Goal: Task Accomplishment & Management: Complete application form

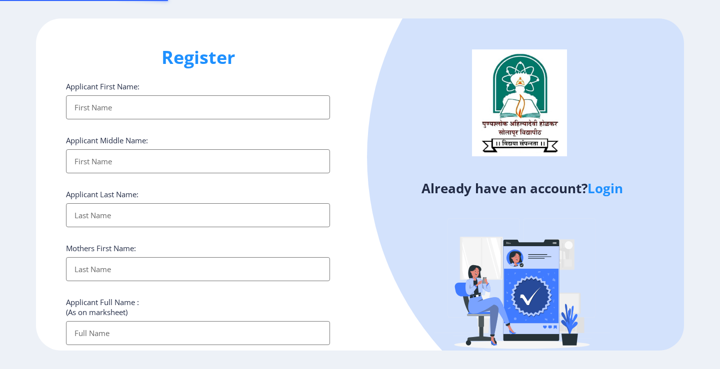
select select
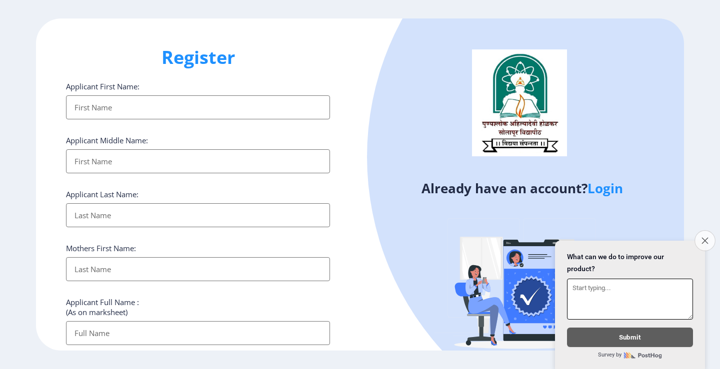
click at [704, 237] on icon "Close survey" at bounding box center [704, 240] width 6 height 6
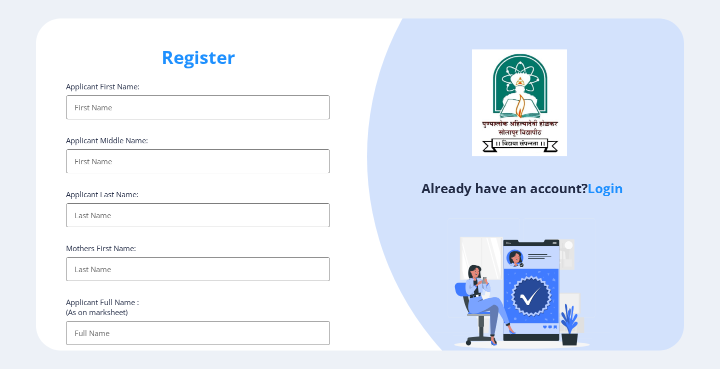
click at [193, 96] on input "Applicant First Name:" at bounding box center [198, 107] width 264 height 24
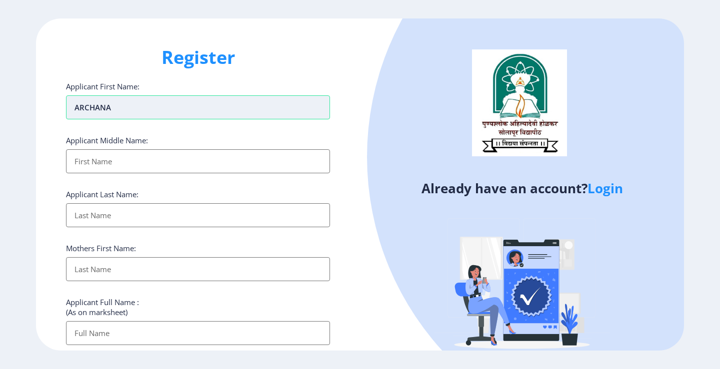
type input "ARCHANA"
type input "ANIL"
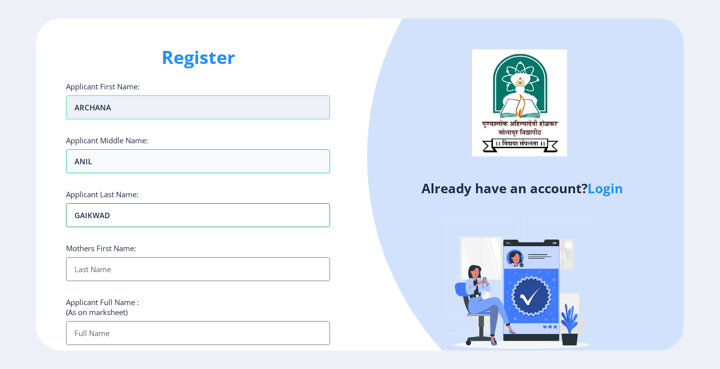
type input "GAIKWAD"
type input "[DEMOGRAPHIC_DATA]"
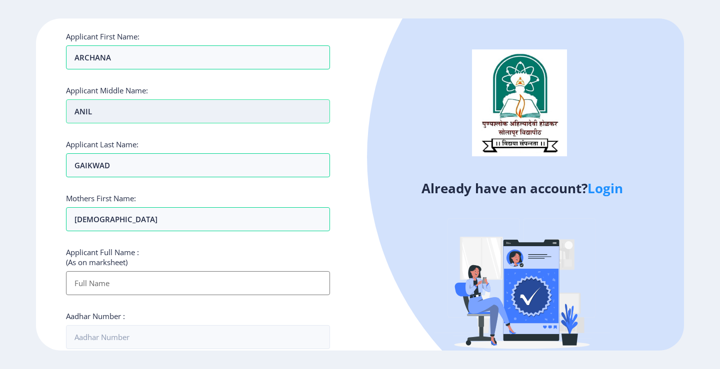
scroll to position [100, 0]
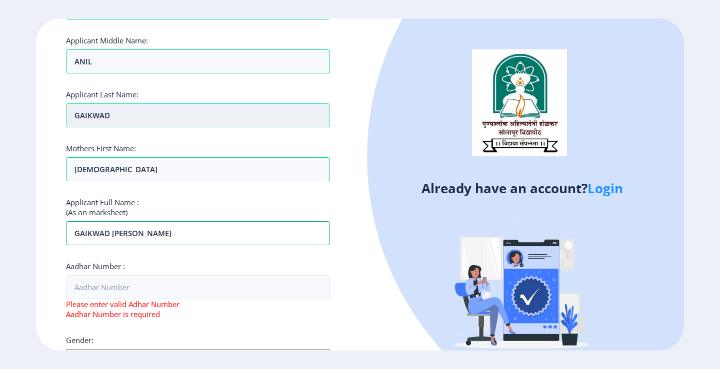
type input "GAIKWAD [PERSON_NAME]"
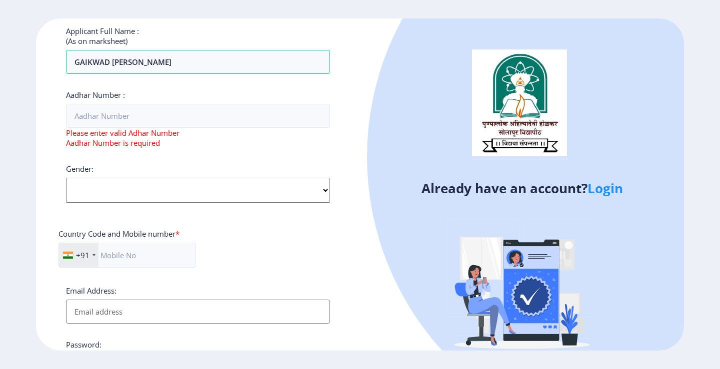
scroll to position [273, 0]
click at [200, 198] on select "Select Gender [DEMOGRAPHIC_DATA] [DEMOGRAPHIC_DATA] Other" at bounding box center [198, 188] width 264 height 25
select select "[DEMOGRAPHIC_DATA]"
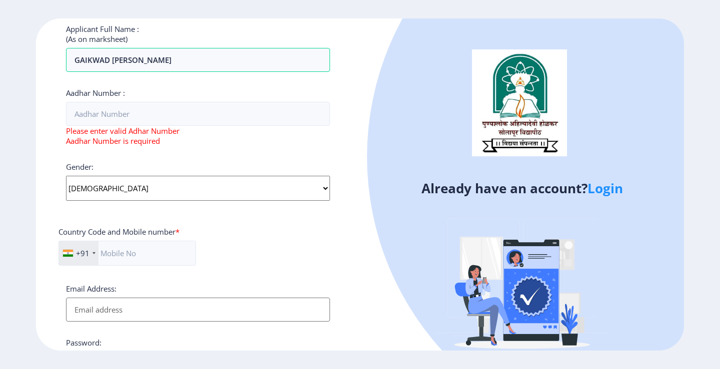
click at [66, 176] on select "Select Gender [DEMOGRAPHIC_DATA] [DEMOGRAPHIC_DATA] Other" at bounding box center [198, 188] width 264 height 25
drag, startPoint x: 163, startPoint y: 91, endPoint x: 163, endPoint y: 109, distance: 18.0
click at [163, 102] on div "Aadhar Number : Please enter valid Adhar Number Aadhar Number is required" at bounding box center [198, 117] width 264 height 58
click at [163, 110] on input "Aadhar Number :" at bounding box center [198, 114] width 264 height 24
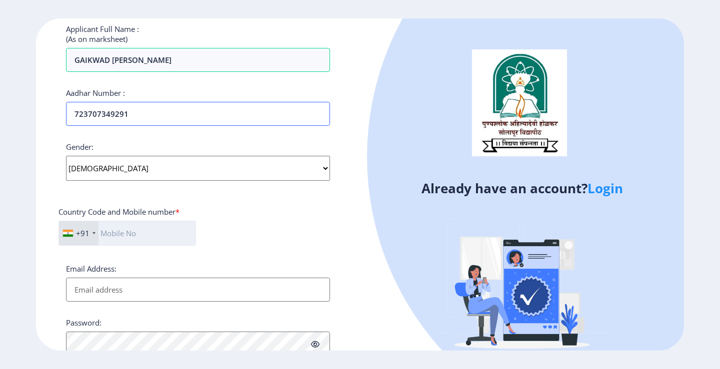
type input "723707349291"
click at [155, 227] on input "text" at bounding box center [126, 233] width 137 height 25
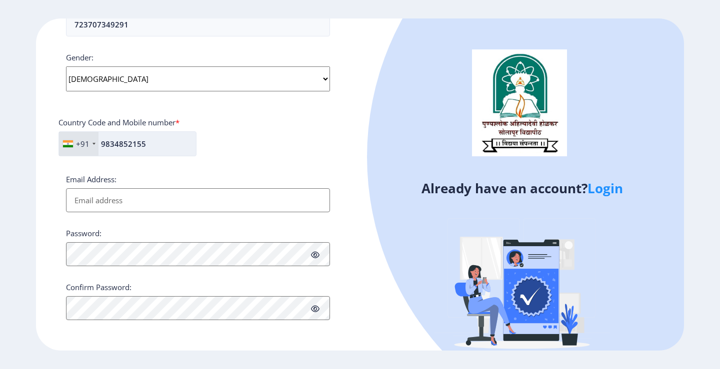
scroll to position [363, 0]
type input "9834852155"
click at [313, 255] on icon at bounding box center [315, 254] width 8 height 7
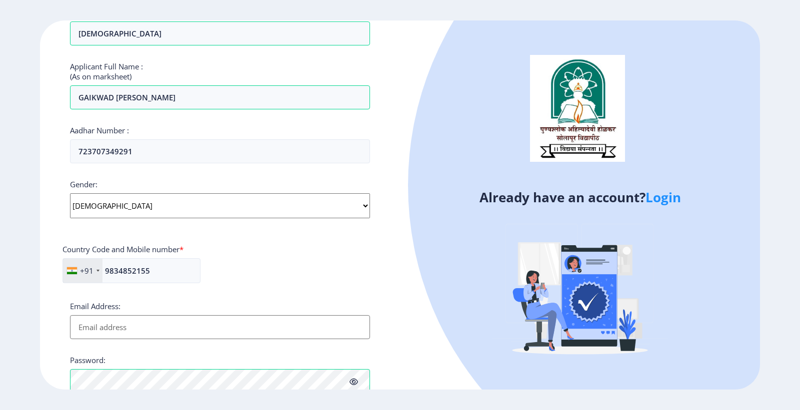
scroll to position [327, 0]
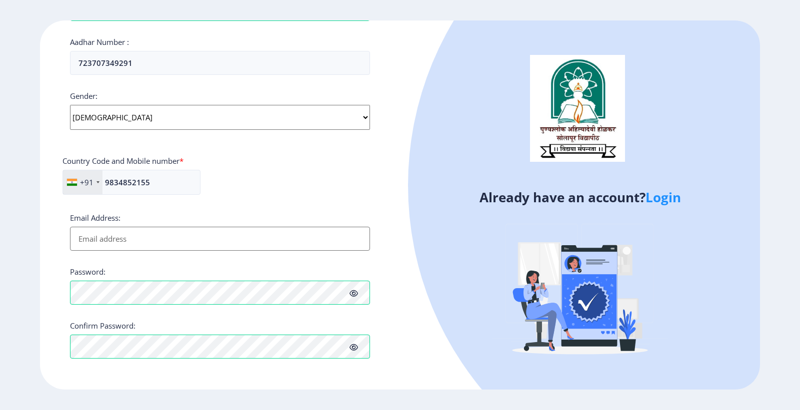
click at [237, 243] on input "Email Address:" at bounding box center [220, 239] width 300 height 24
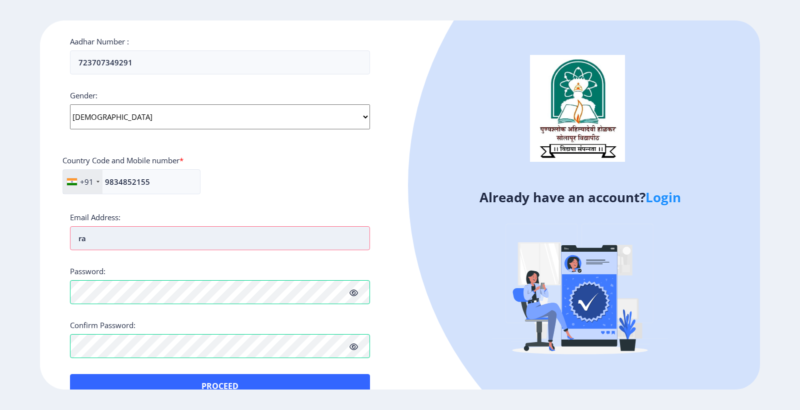
type input "r"
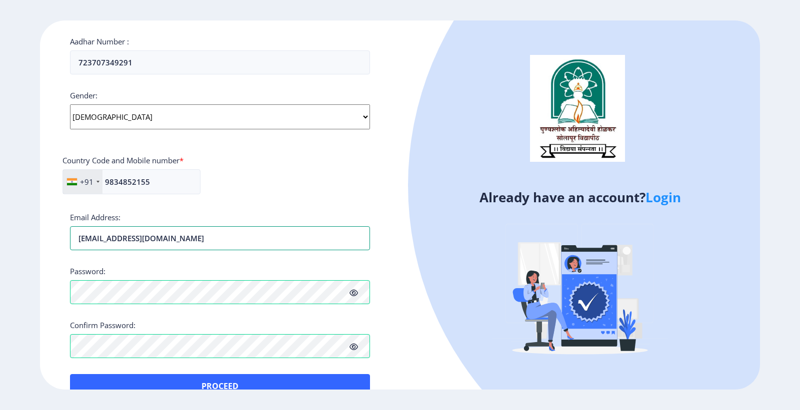
type input "[EMAIL_ADDRESS][DOMAIN_NAME]"
click at [413, 201] on h4 "Already have an account? Login" at bounding box center [579, 197] width 345 height 16
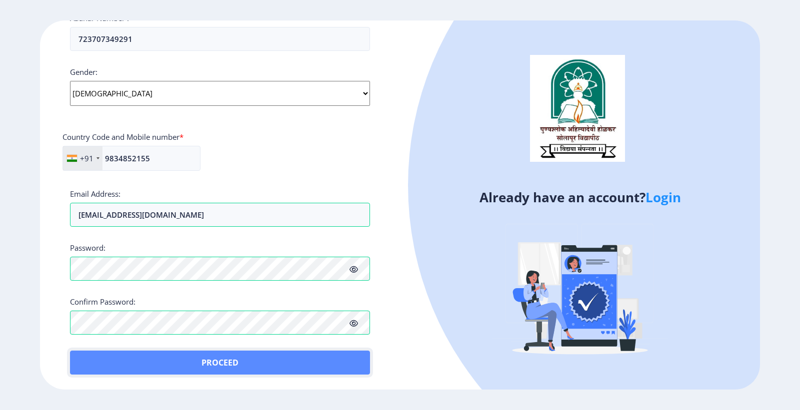
click at [216, 361] on button "Proceed" at bounding box center [220, 363] width 300 height 24
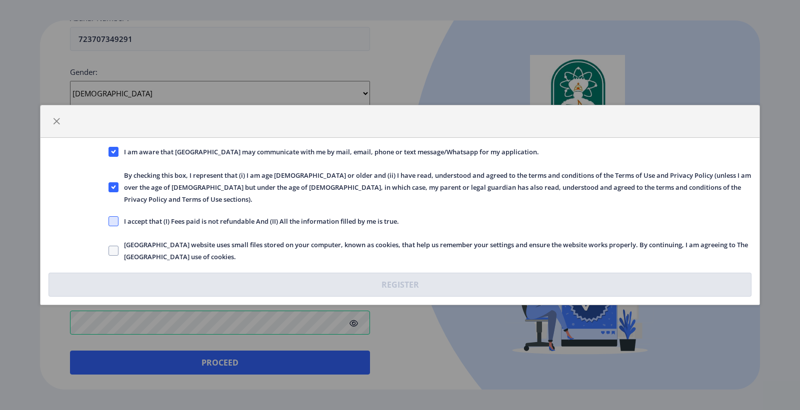
click at [112, 217] on span at bounding box center [113, 221] width 10 height 10
click at [109, 221] on input "I accept that (I) Fees paid is not refundable And (II) All the information fill…" at bounding box center [108, 221] width 0 height 0
checkbox input "true"
click at [112, 239] on label "[GEOGRAPHIC_DATA] website uses small files stored on your computer, known as co…" at bounding box center [429, 251] width 643 height 24
click at [109, 251] on input "[GEOGRAPHIC_DATA] website uses small files stored on your computer, known as co…" at bounding box center [108, 251] width 0 height 0
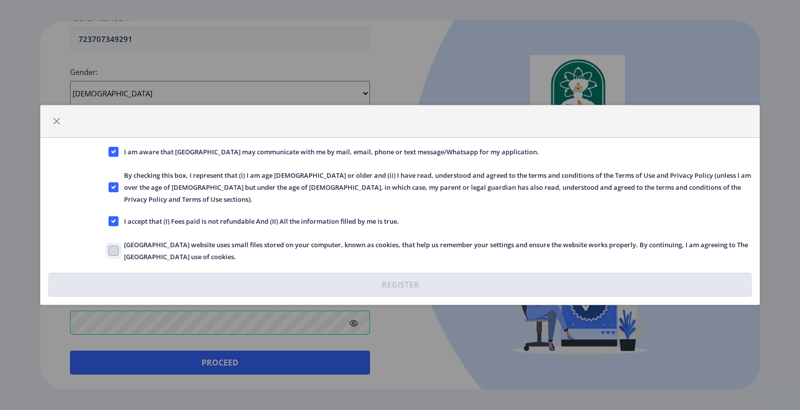
checkbox input "true"
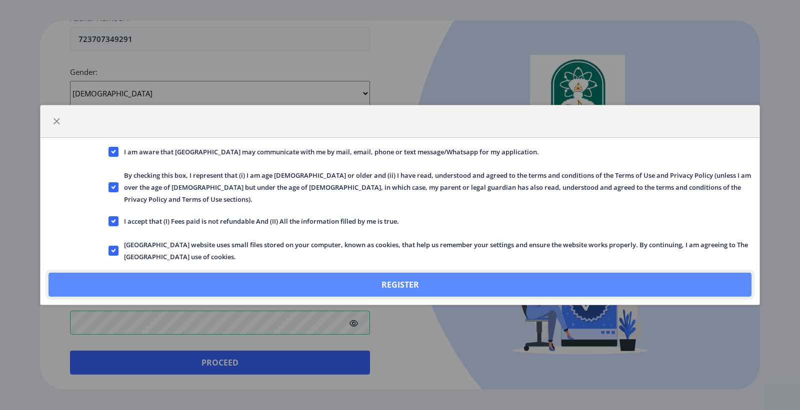
click at [433, 278] on button "Register" at bounding box center [399, 285] width 703 height 24
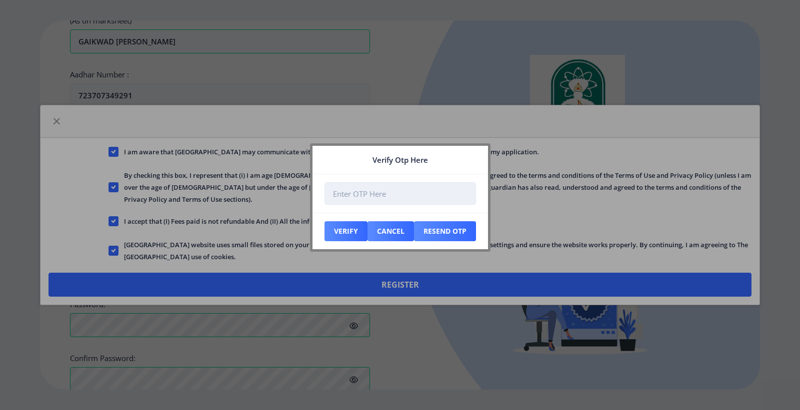
scroll to position [408, 0]
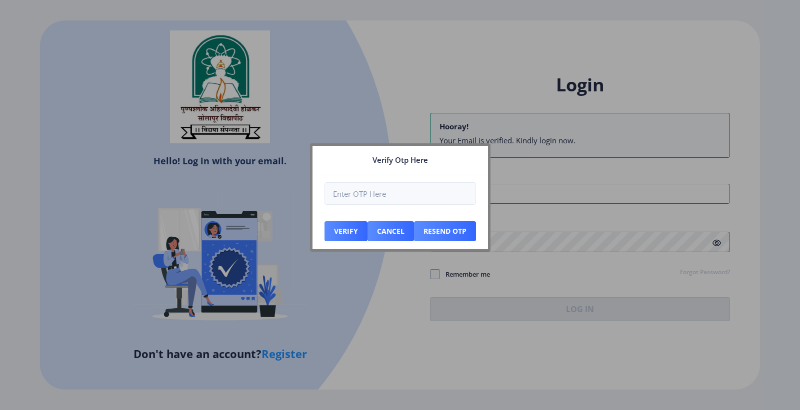
type input "[EMAIL_ADDRESS][DOMAIN_NAME]"
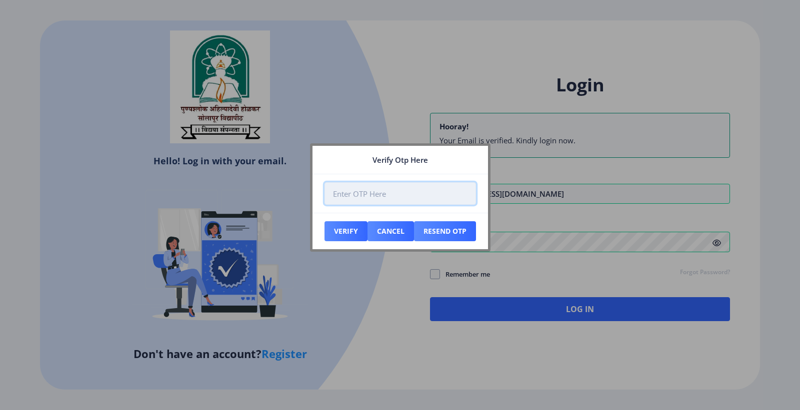
click at [364, 187] on input "number" at bounding box center [399, 193] width 151 height 22
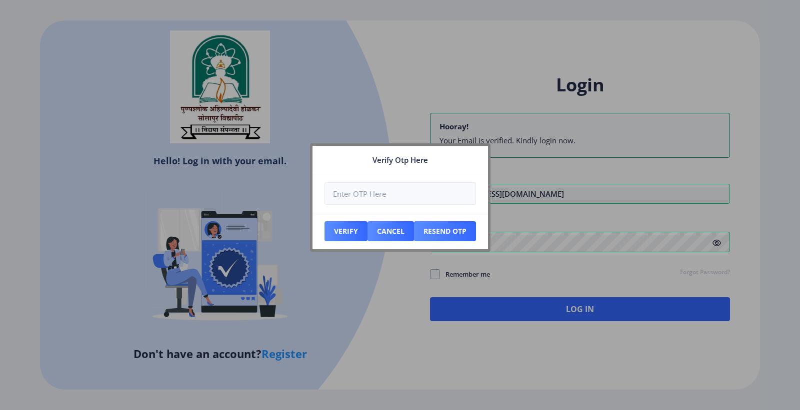
click at [427, 153] on nb-card-header "Verify Otp Here" at bounding box center [399, 160] width 175 height 28
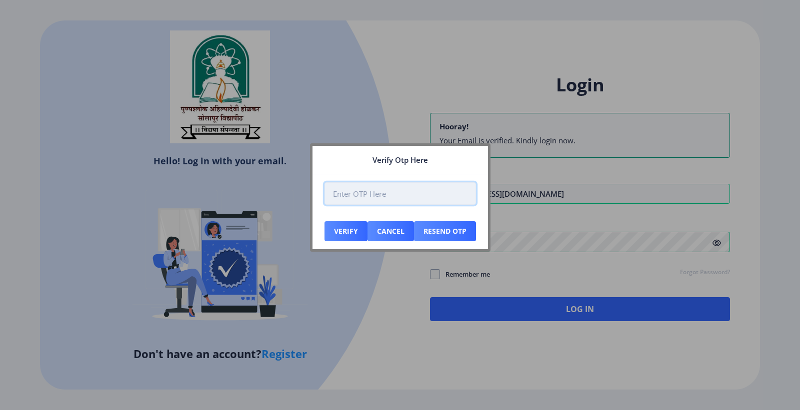
click at [399, 193] on input "number" at bounding box center [399, 193] width 151 height 22
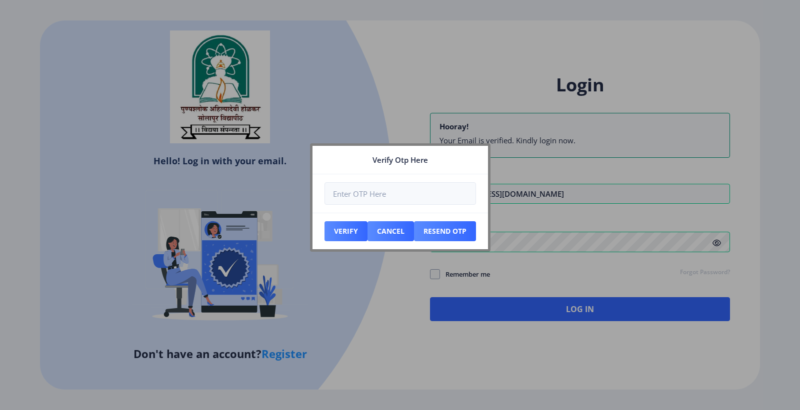
click at [350, 286] on div at bounding box center [400, 205] width 800 height 410
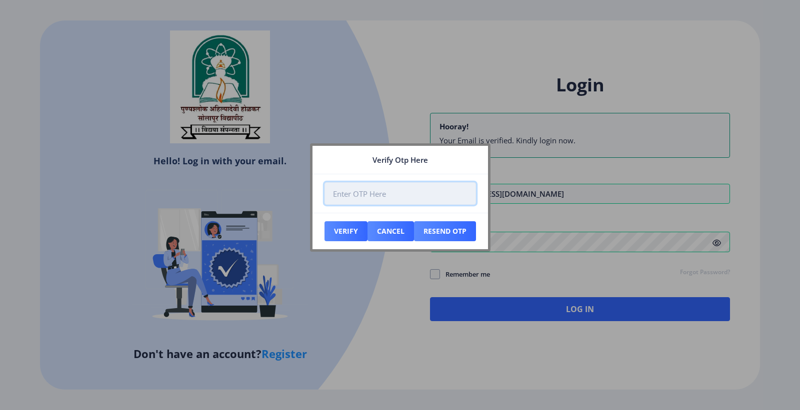
click at [364, 187] on input "number" at bounding box center [399, 193] width 151 height 22
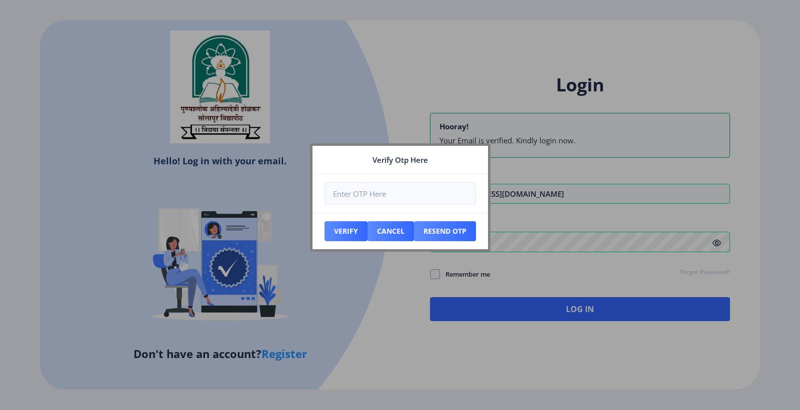
click at [338, 153] on nb-card-header "Verify Otp Here" at bounding box center [399, 160] width 175 height 28
click at [450, 231] on button "Resend Otp" at bounding box center [445, 231] width 62 height 20
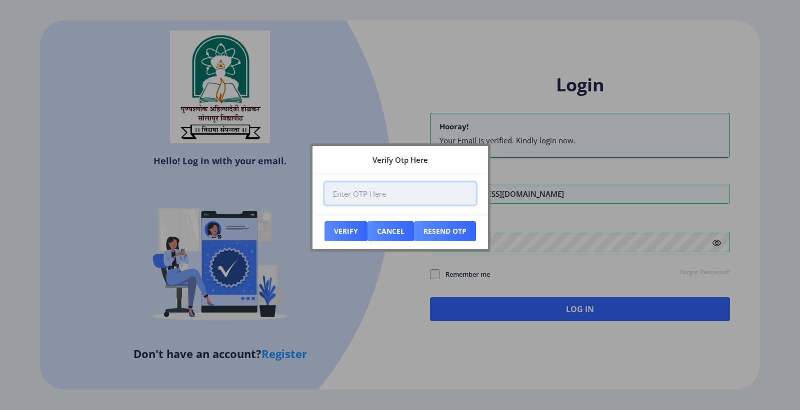
click at [416, 192] on input "number" at bounding box center [399, 193] width 151 height 22
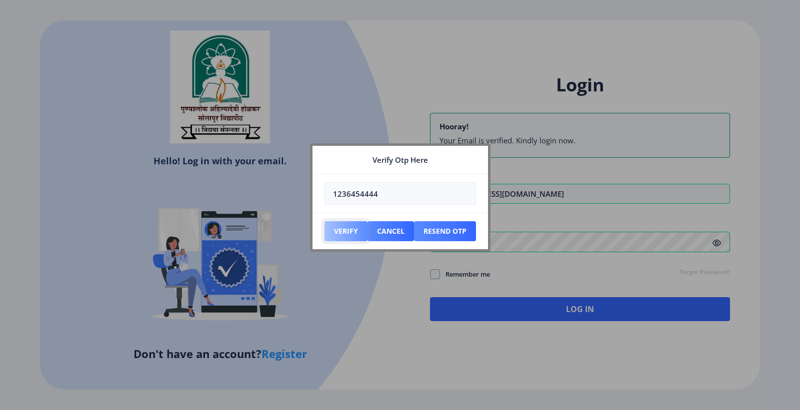
click at [352, 227] on button "Verify" at bounding box center [345, 231] width 43 height 20
click at [345, 222] on button "Verify" at bounding box center [345, 231] width 43 height 20
click at [447, 228] on button "Resend Otp" at bounding box center [445, 231] width 62 height 20
click at [353, 230] on button "Verify" at bounding box center [345, 231] width 43 height 20
click at [431, 234] on button "Resend Otp" at bounding box center [445, 231] width 62 height 20
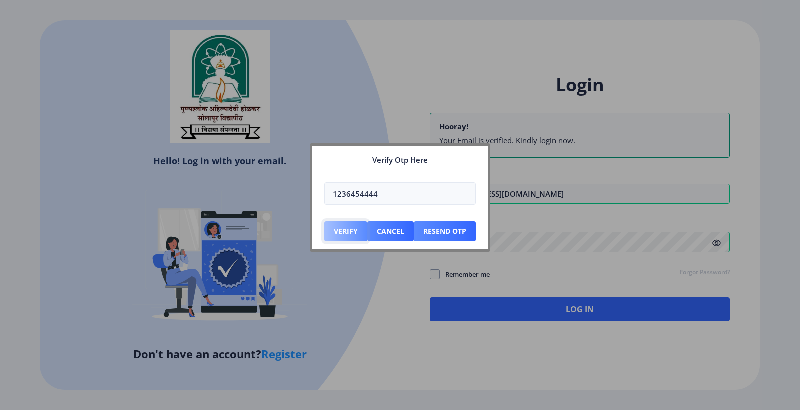
click at [331, 228] on button "Verify" at bounding box center [345, 231] width 43 height 20
click at [356, 232] on button "Verify" at bounding box center [345, 231] width 43 height 20
click at [348, 223] on button "Verify" at bounding box center [345, 231] width 43 height 20
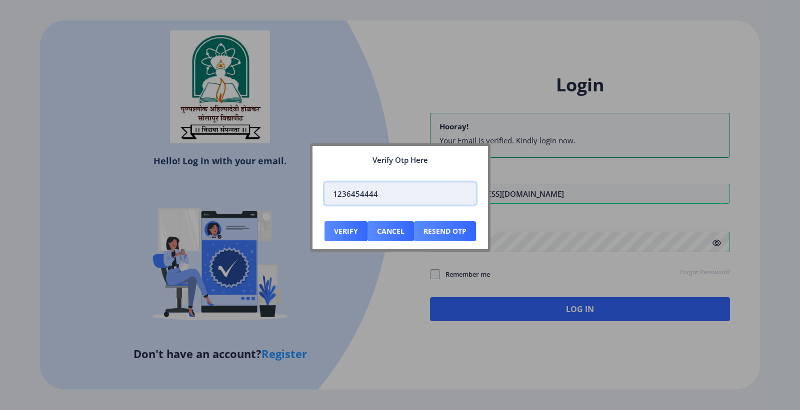
click at [380, 201] on input "1236454444" at bounding box center [399, 193] width 151 height 22
type input "1"
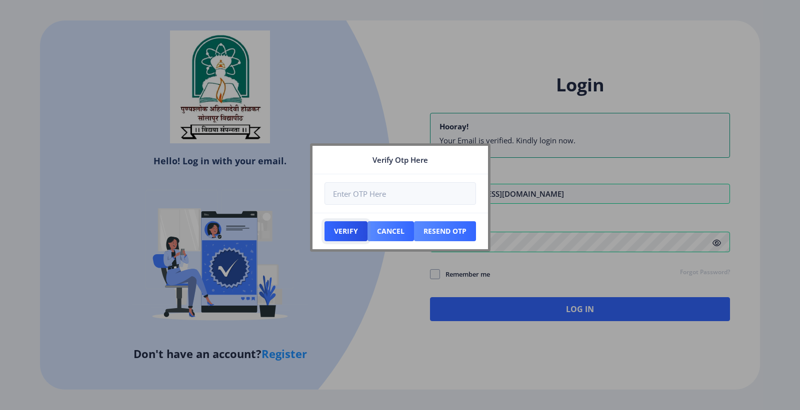
drag, startPoint x: 345, startPoint y: 237, endPoint x: 385, endPoint y: 330, distance: 101.7
click at [385, 330] on div "Verify Otp Here Verify Cancel Resend Otp" at bounding box center [400, 205] width 800 height 410
click at [340, 237] on button "Verify" at bounding box center [345, 231] width 43 height 20
drag, startPoint x: 352, startPoint y: 181, endPoint x: 352, endPoint y: 189, distance: 7.5
click at [352, 181] on nb-card-body at bounding box center [399, 193] width 175 height 38
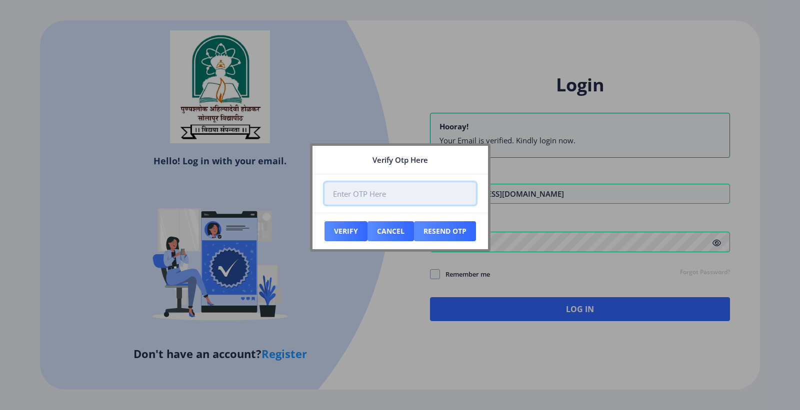
click at [353, 192] on input "number" at bounding box center [399, 193] width 151 height 22
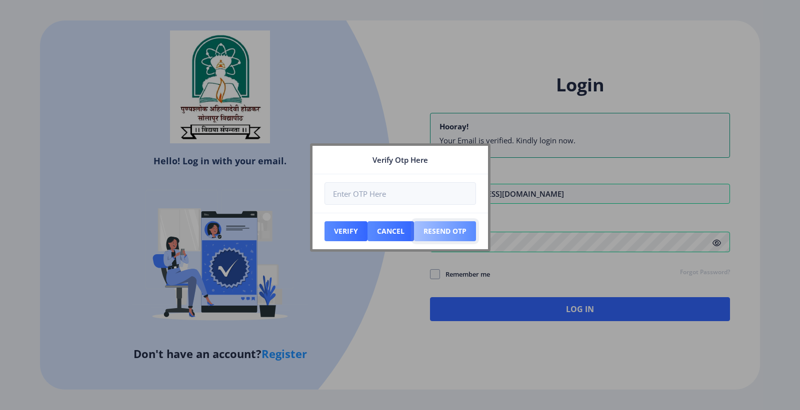
click at [452, 230] on button "Resend Otp" at bounding box center [445, 231] width 62 height 20
